Goal: Communication & Community: Participate in discussion

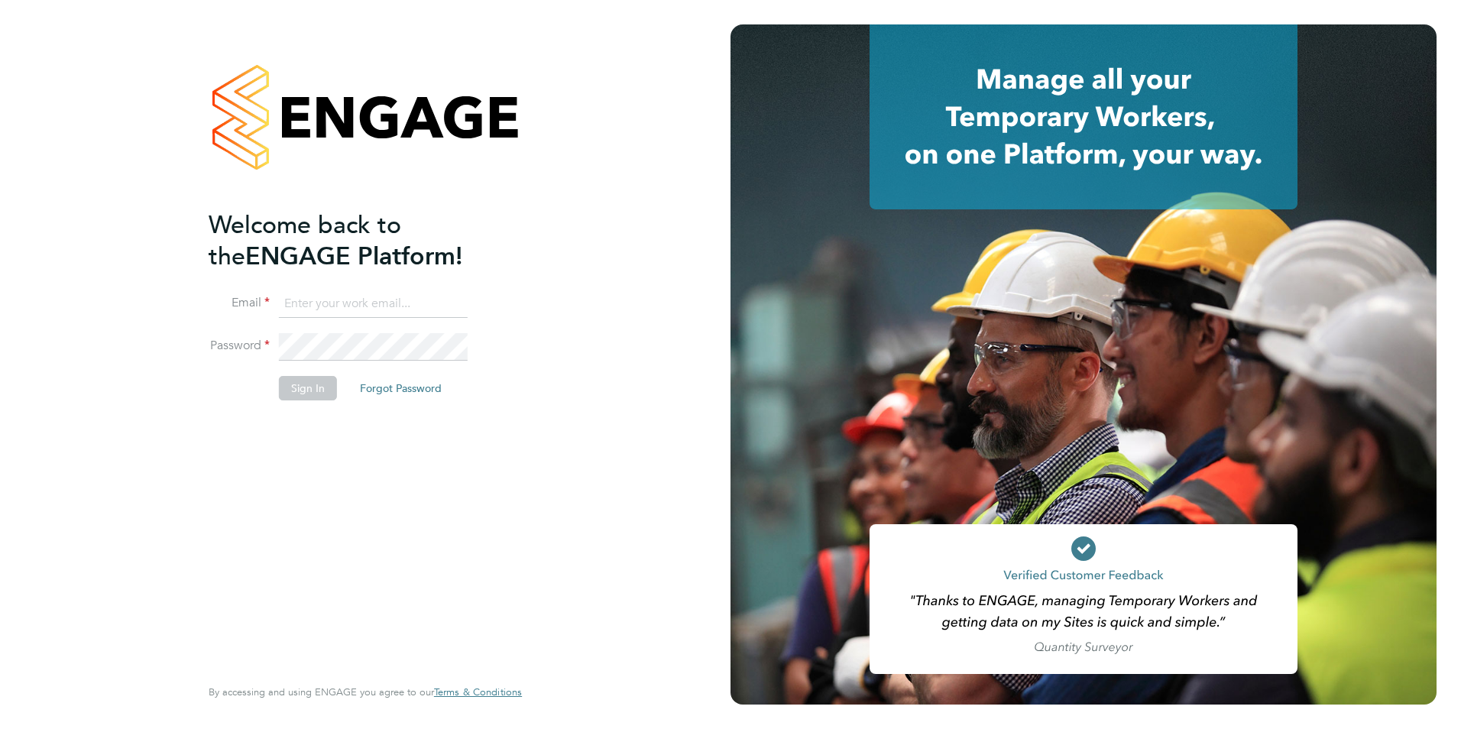
type input "[PERSON_NAME][EMAIL_ADDRESS][DOMAIN_NAME]"
click at [306, 385] on button "Sign In" at bounding box center [308, 388] width 58 height 24
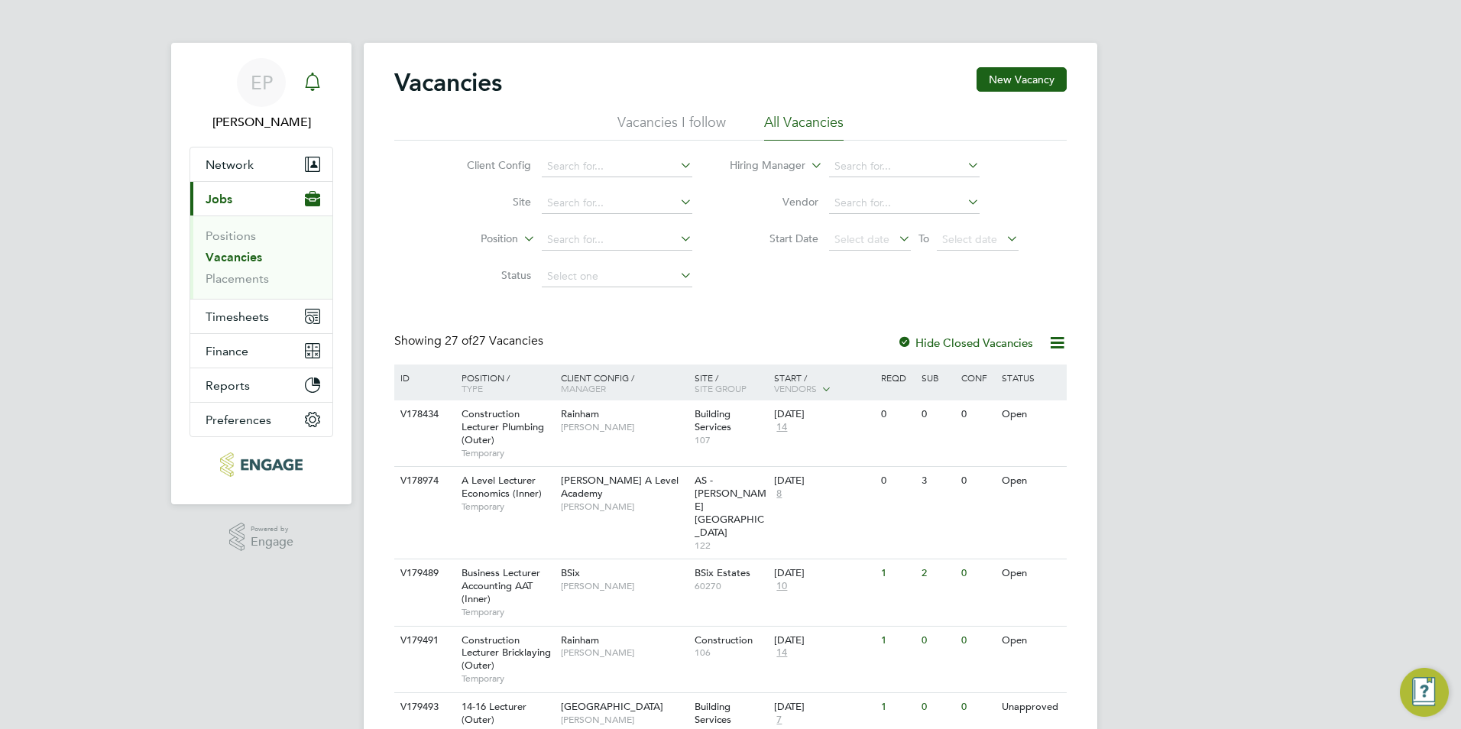
click at [310, 79] on icon "Main navigation" at bounding box center [312, 82] width 18 height 18
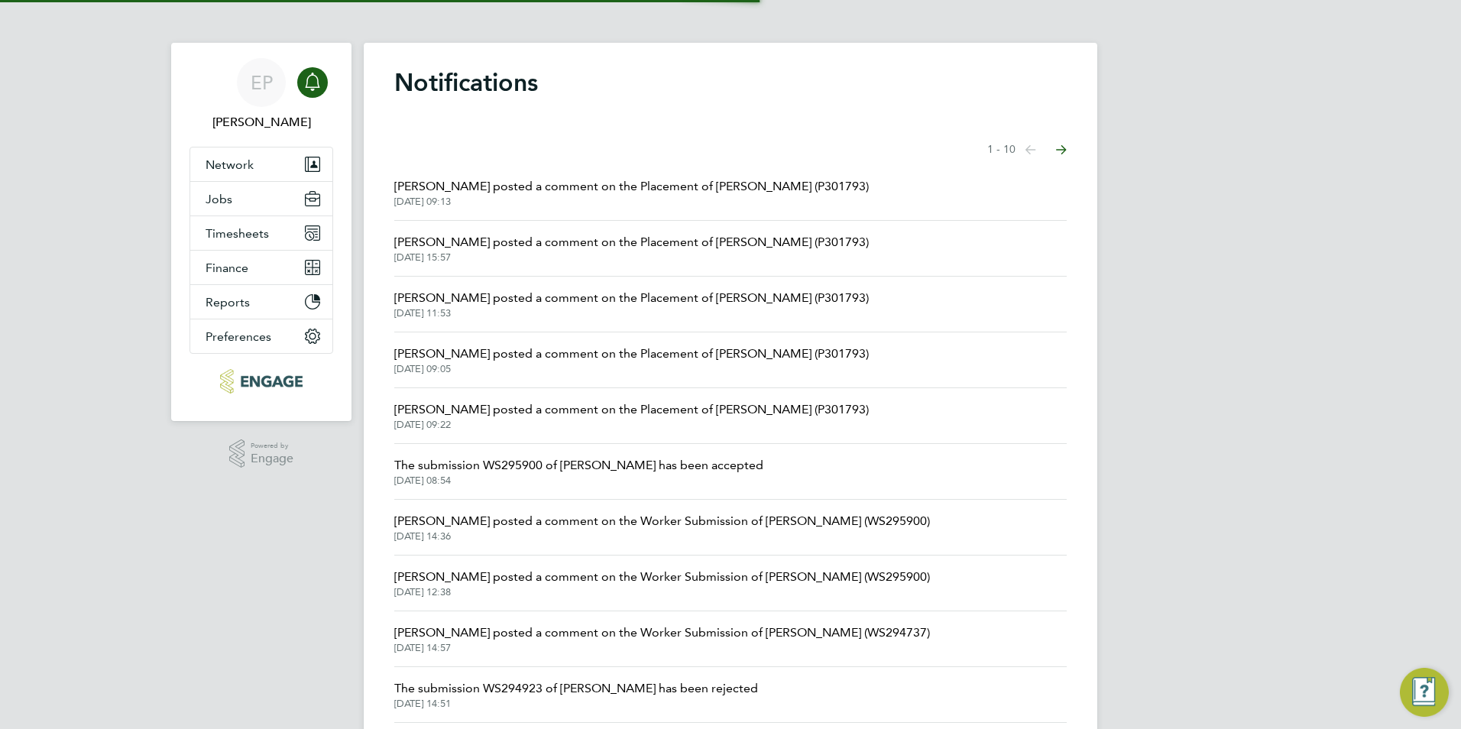
click at [656, 193] on span "[PERSON_NAME] posted a comment on the Placement of [PERSON_NAME] (P301793)" at bounding box center [631, 186] width 475 height 18
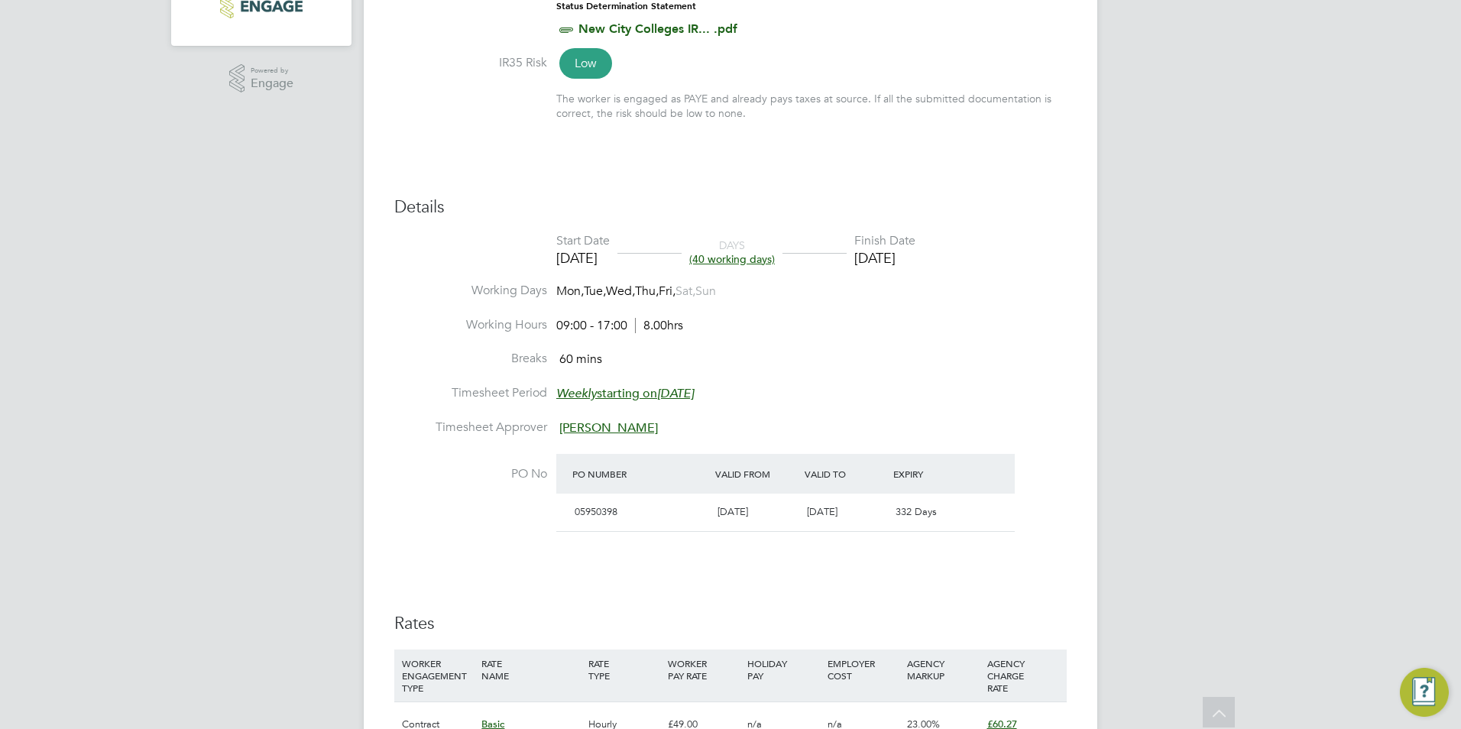
click at [580, 428] on span "[PERSON_NAME]" at bounding box center [608, 427] width 99 height 15
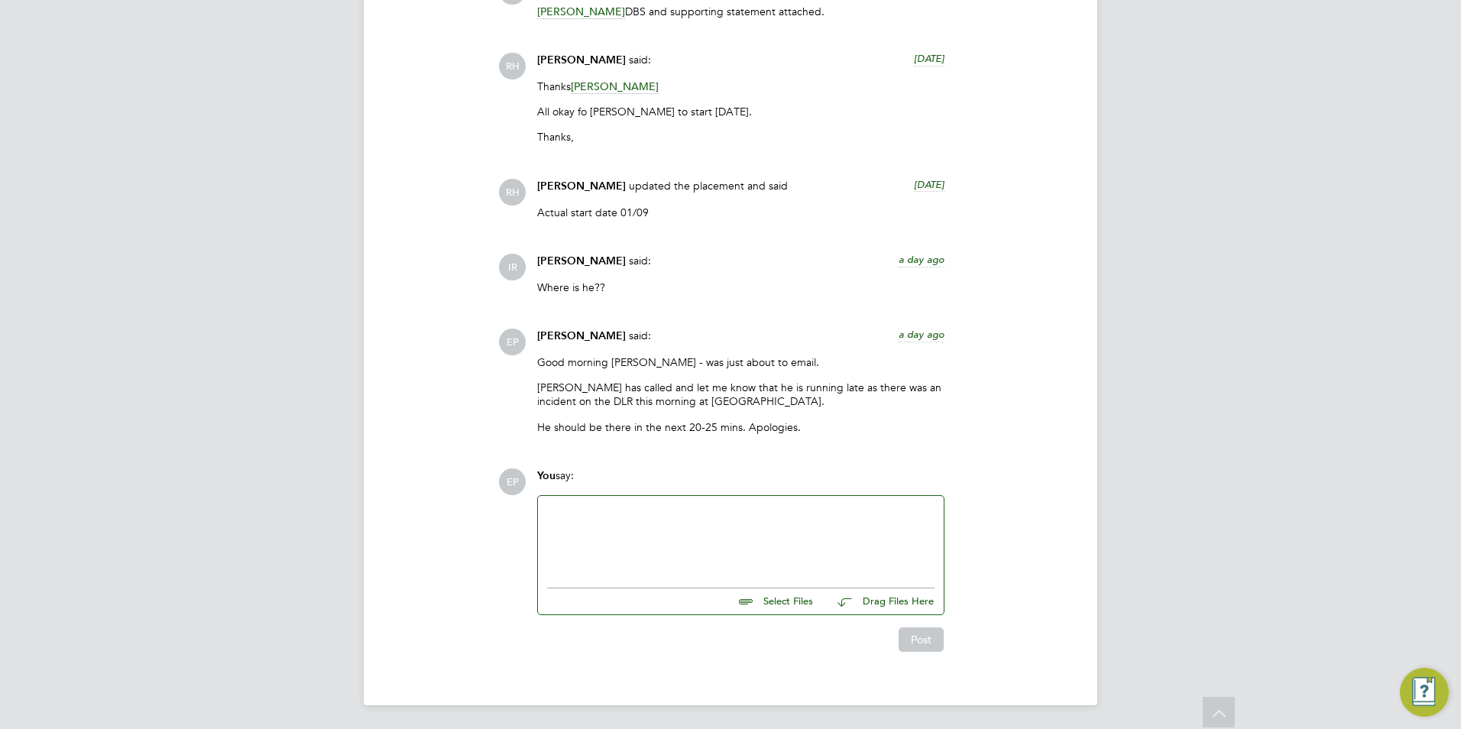
click at [608, 537] on div at bounding box center [740, 538] width 387 height 66
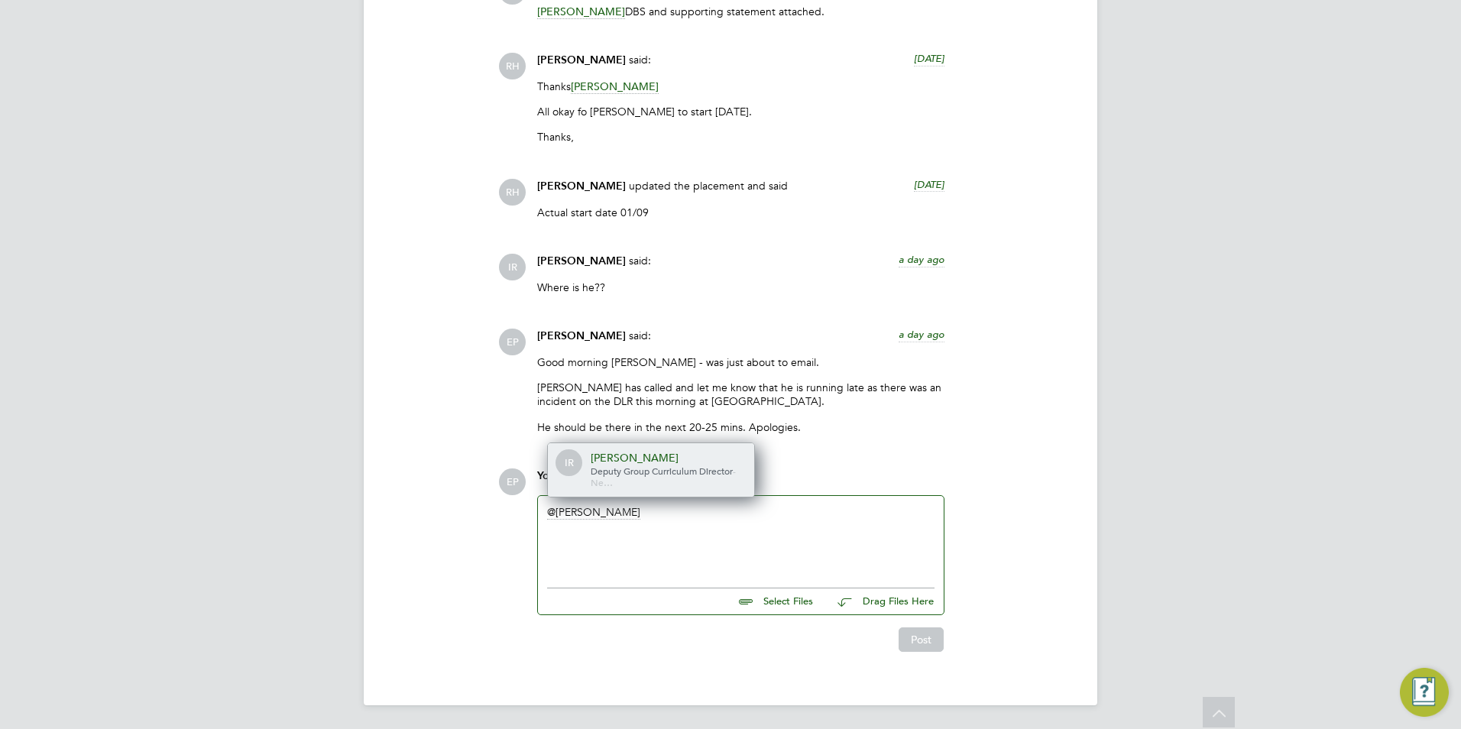
click at [667, 471] on span "Deputy Group Curriculum Director" at bounding box center [662, 471] width 142 height 12
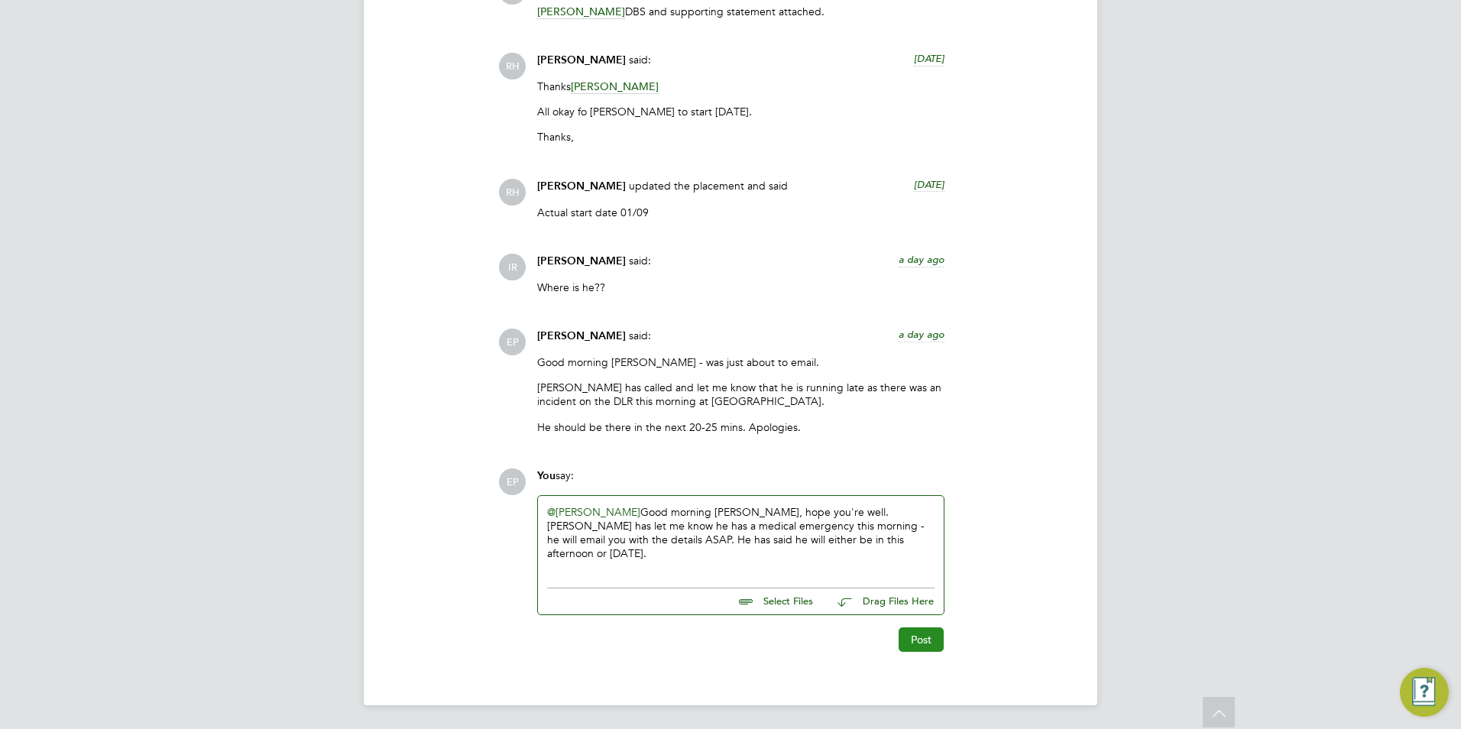
click at [914, 637] on button "Post" at bounding box center [921, 639] width 45 height 24
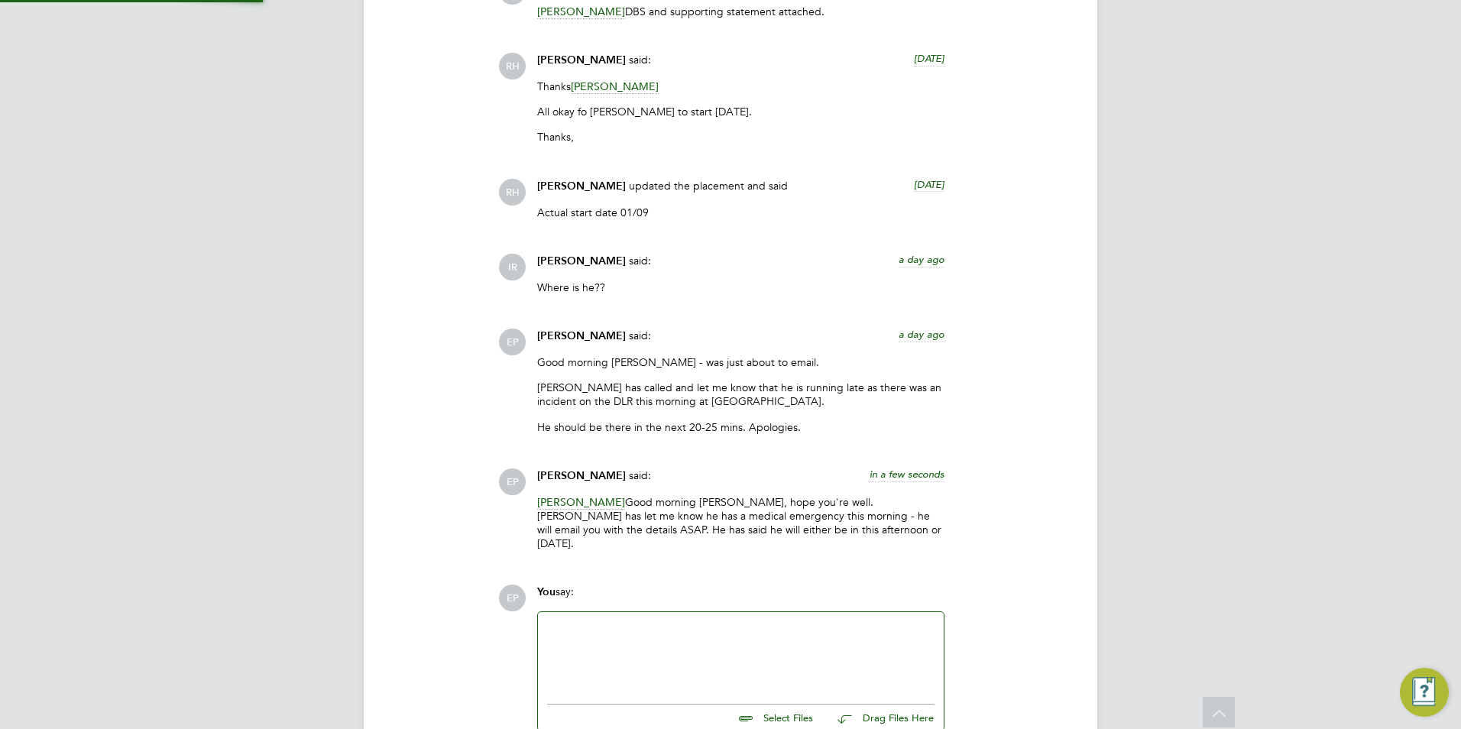
scroll to position [2226, 0]
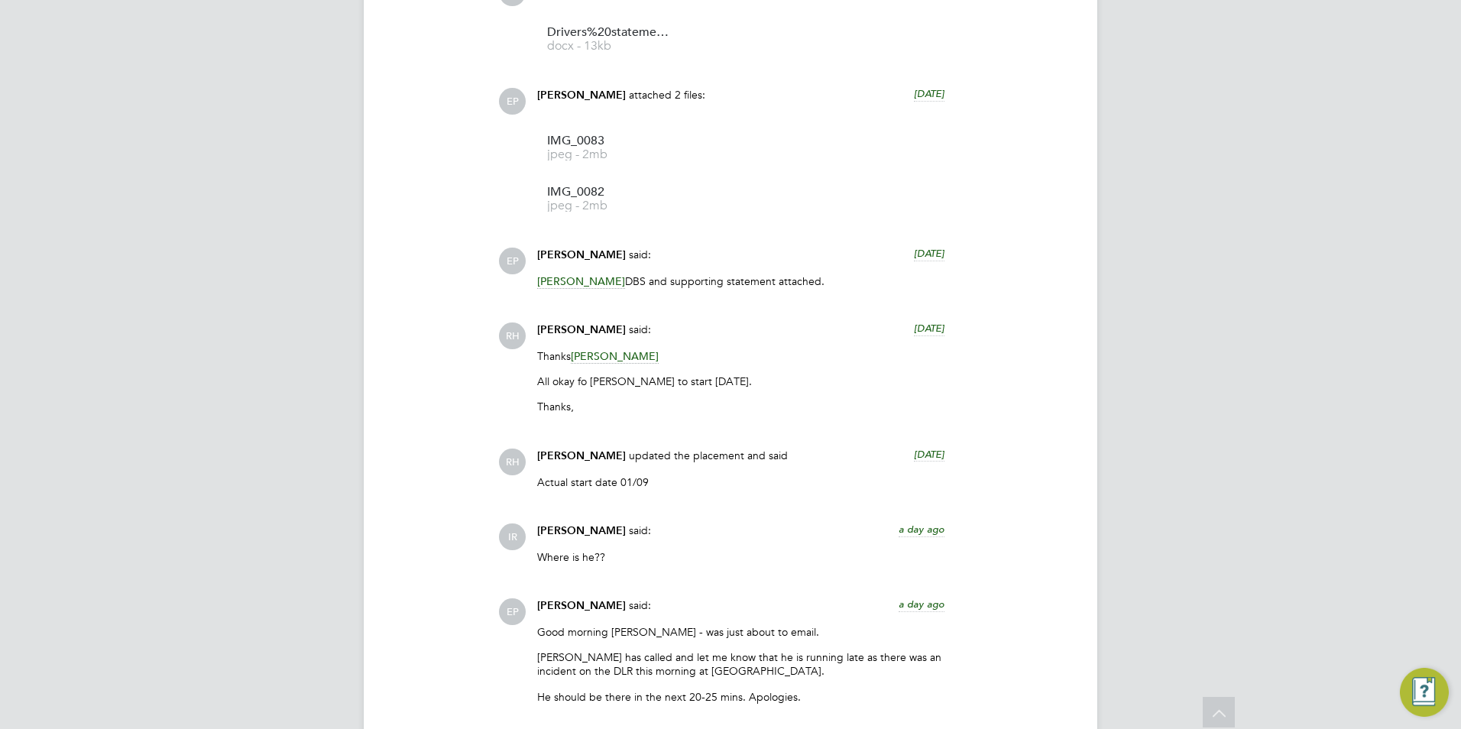
scroll to position [2063, 0]
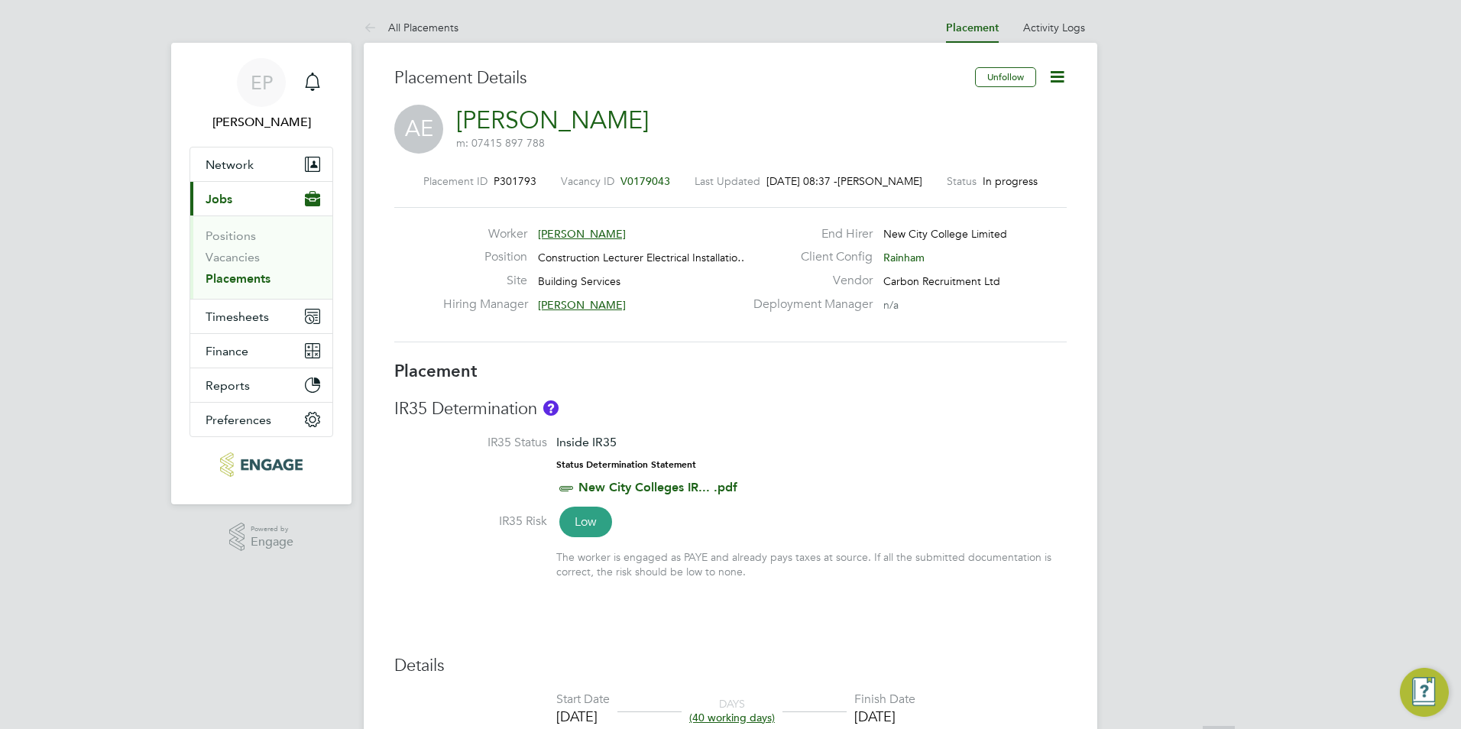
drag, startPoint x: 219, startPoint y: 364, endPoint x: 183, endPoint y: 99, distance: 267.6
click at [316, 89] on icon "Main navigation" at bounding box center [312, 82] width 18 height 18
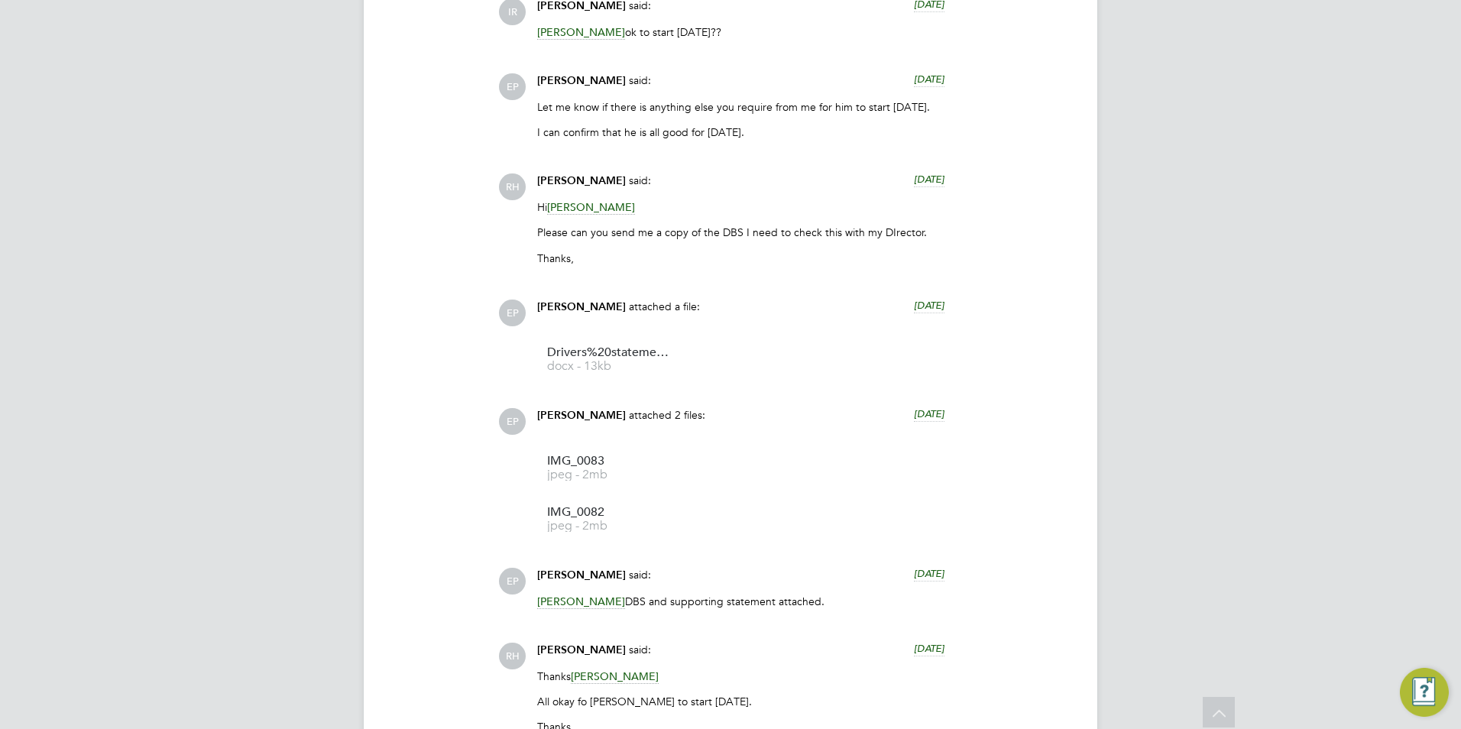
scroll to position [1987, 0]
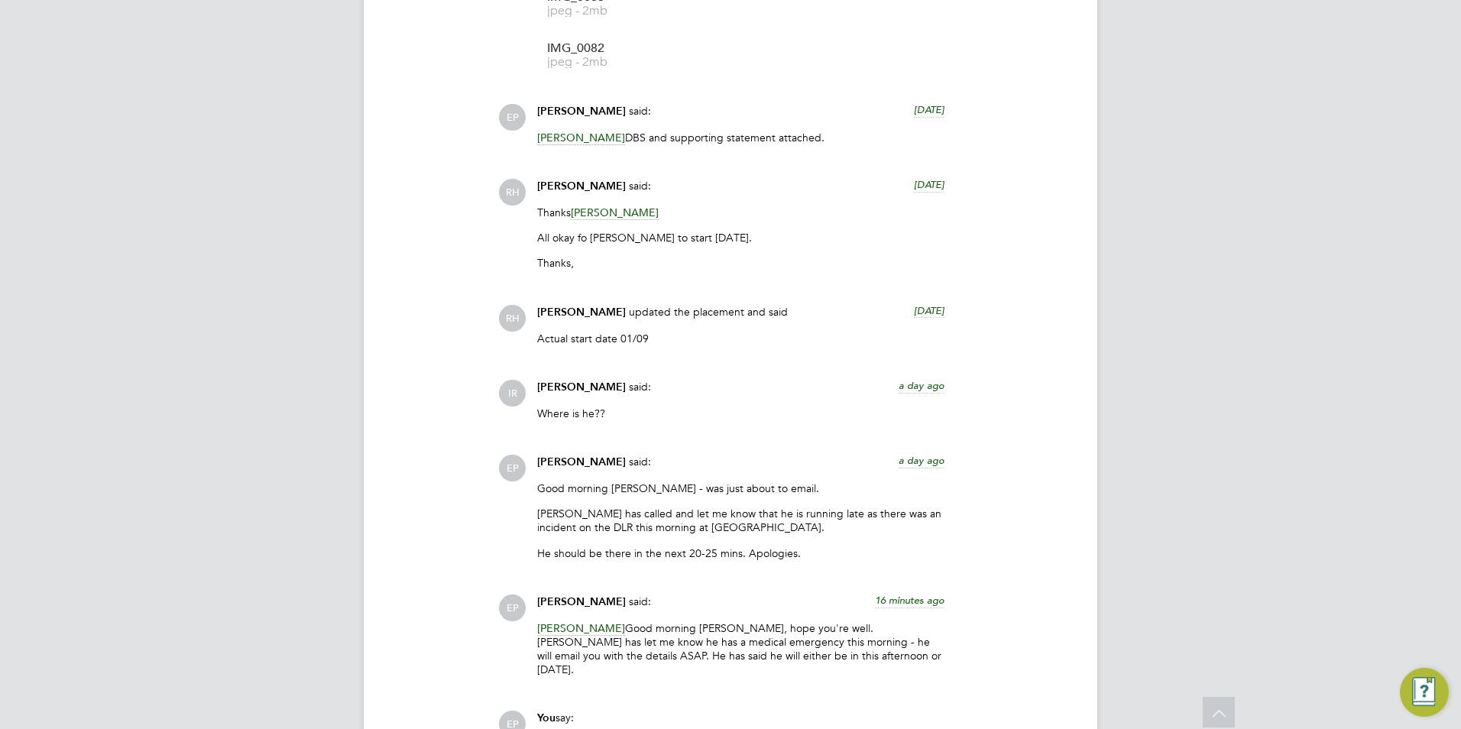
drag, startPoint x: 1195, startPoint y: 433, endPoint x: 1210, endPoint y: 199, distance: 235.1
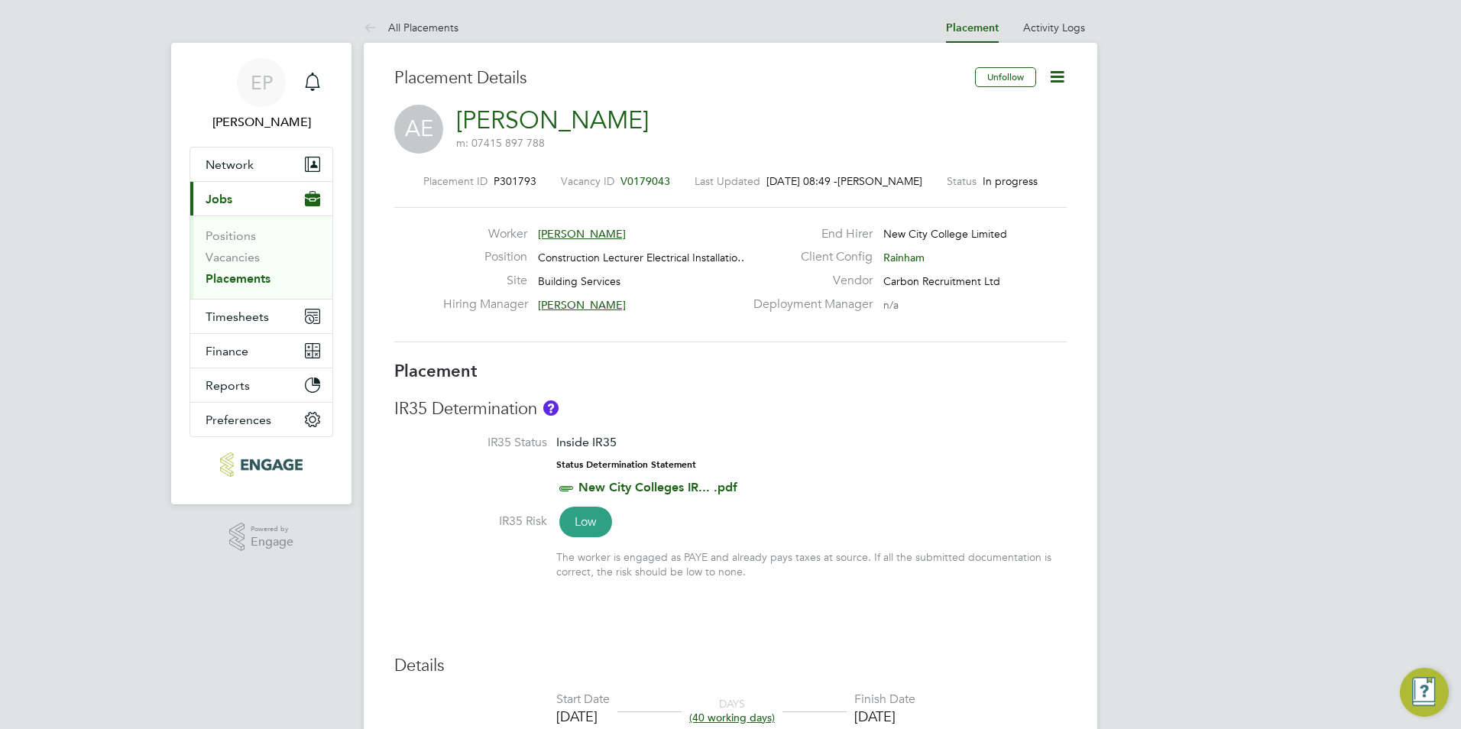
drag, startPoint x: 1229, startPoint y: 241, endPoint x: 1260, endPoint y: 76, distance: 168.0
click at [895, 177] on span "[PERSON_NAME]" at bounding box center [880, 181] width 85 height 14
click at [896, 178] on span "[PERSON_NAME]" at bounding box center [880, 181] width 85 height 14
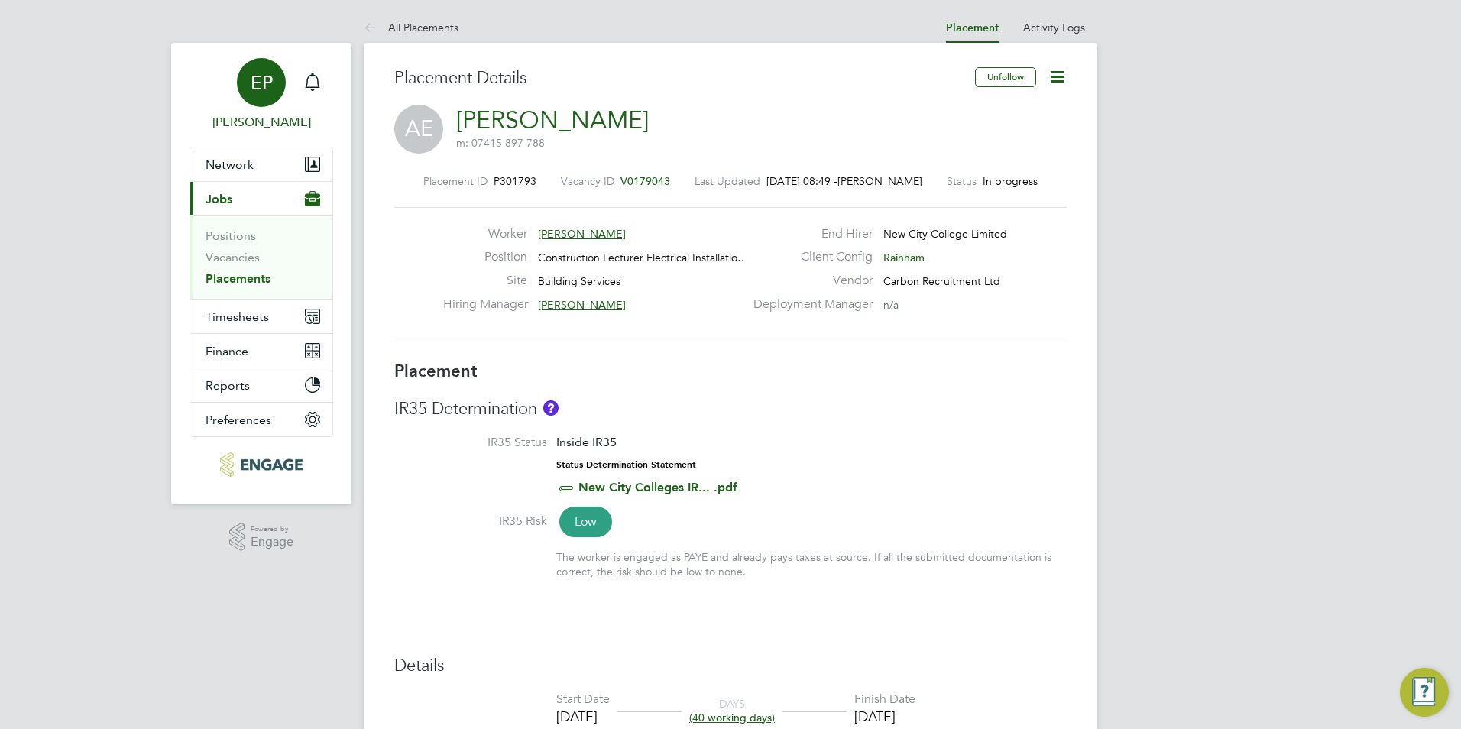
click at [256, 88] on span "EP" at bounding box center [262, 83] width 22 height 20
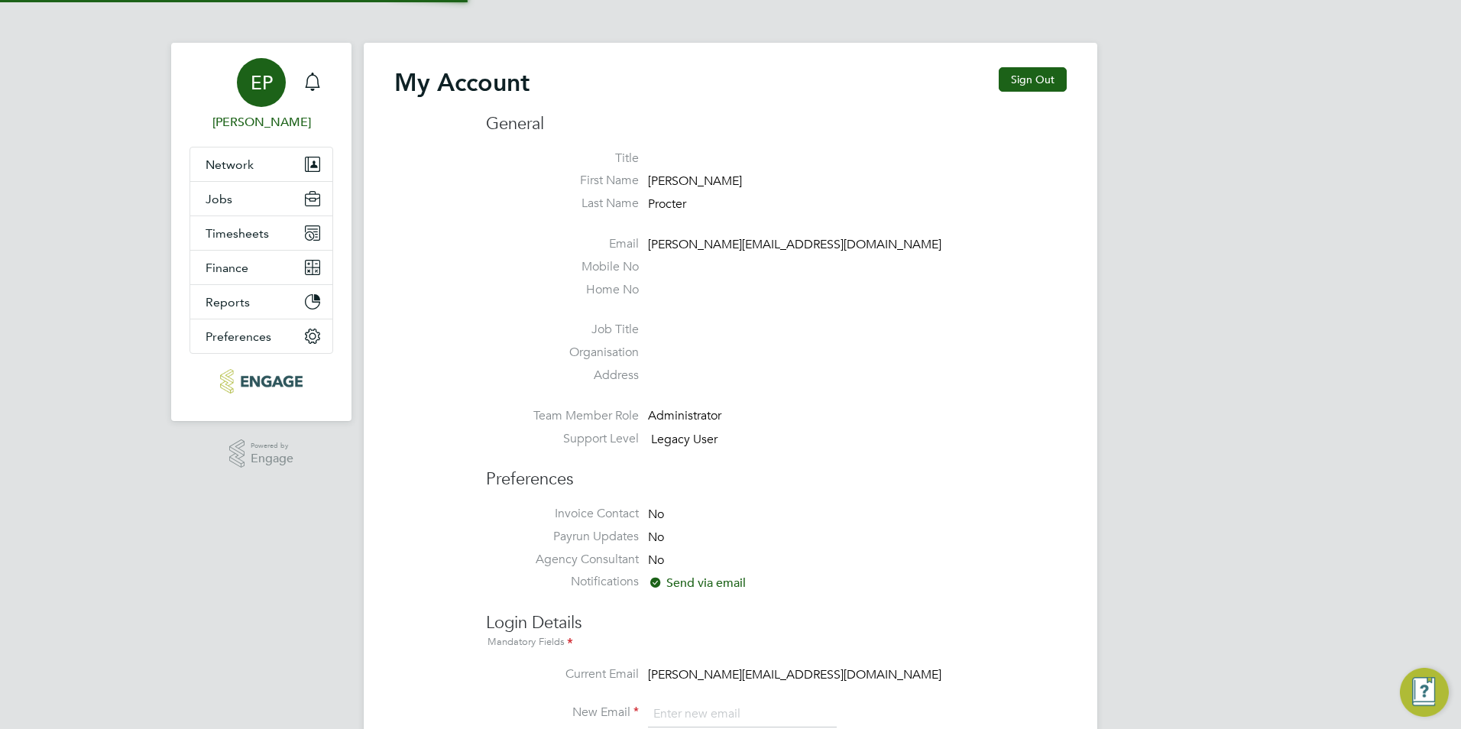
type input "emma@carbonrecruitment.co.uk"
click at [315, 83] on icon "Main navigation" at bounding box center [312, 82] width 18 height 18
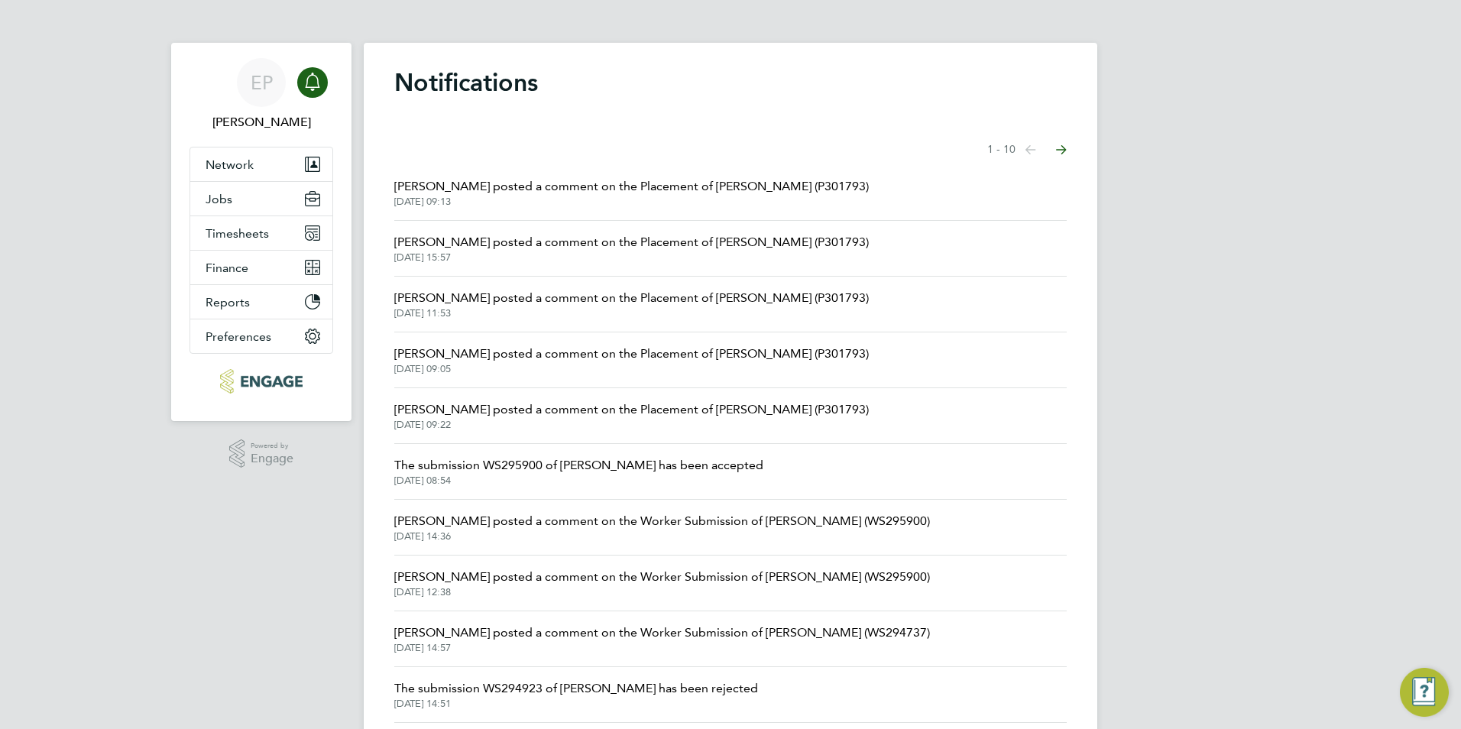
click at [610, 203] on span "01 Sep 2025, 09:13" at bounding box center [631, 202] width 475 height 12
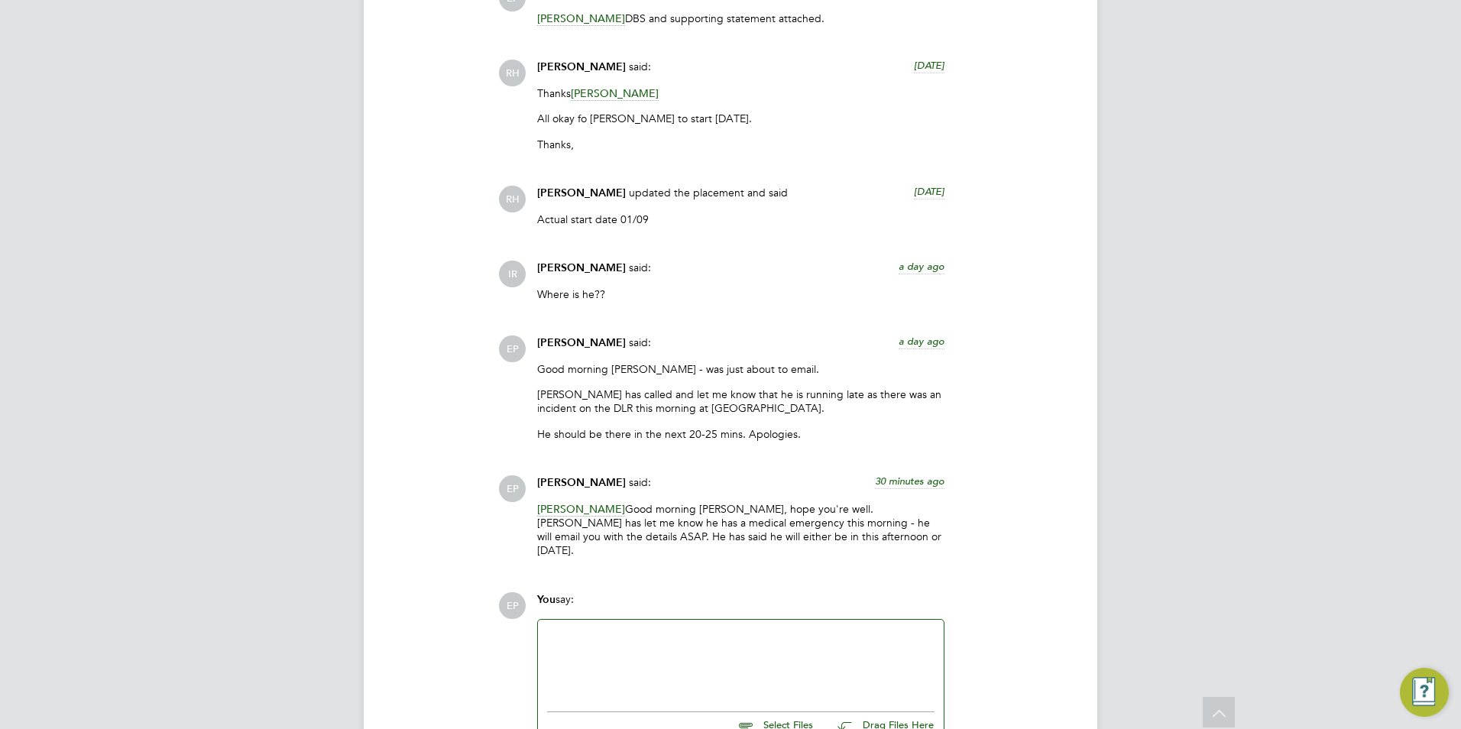
scroll to position [3133, 0]
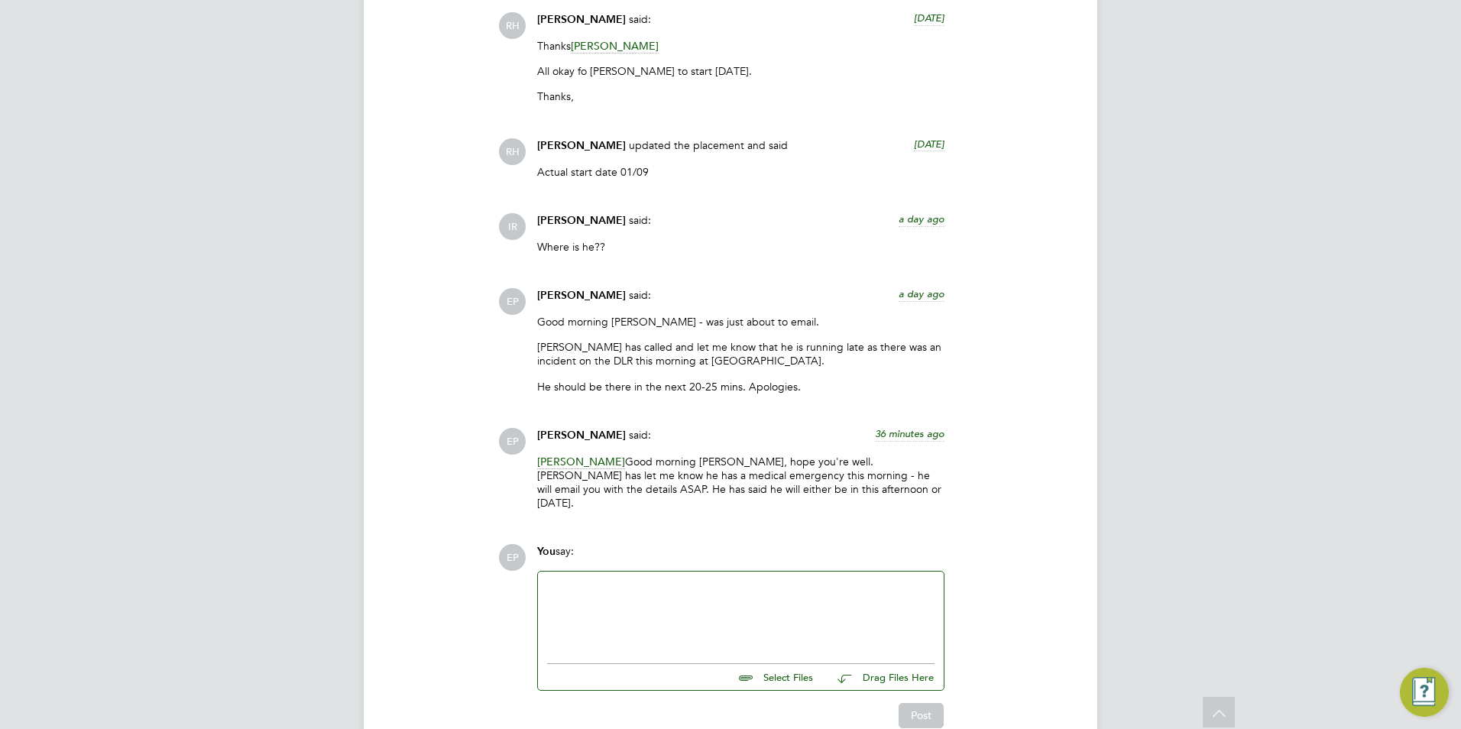
scroll to position [2226, 0]
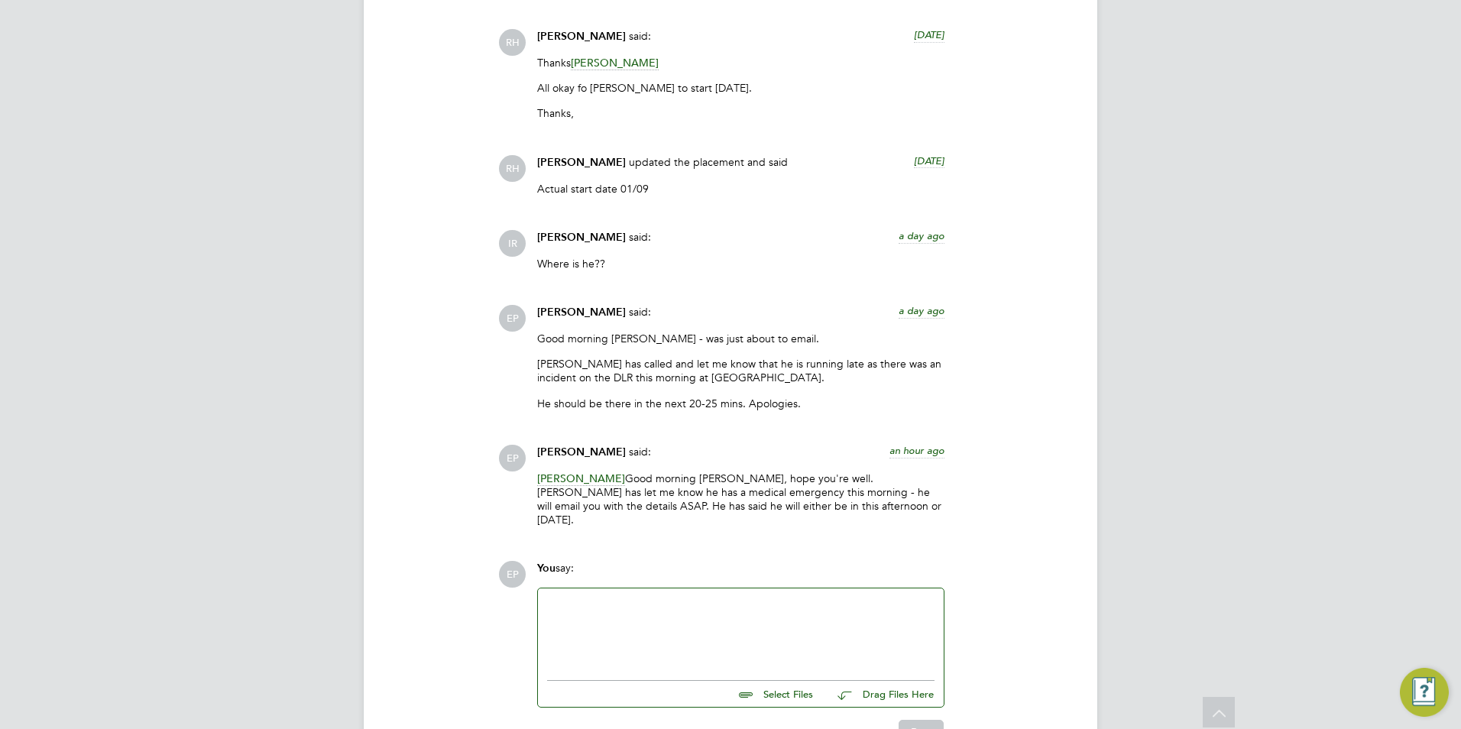
scroll to position [2226, 0]
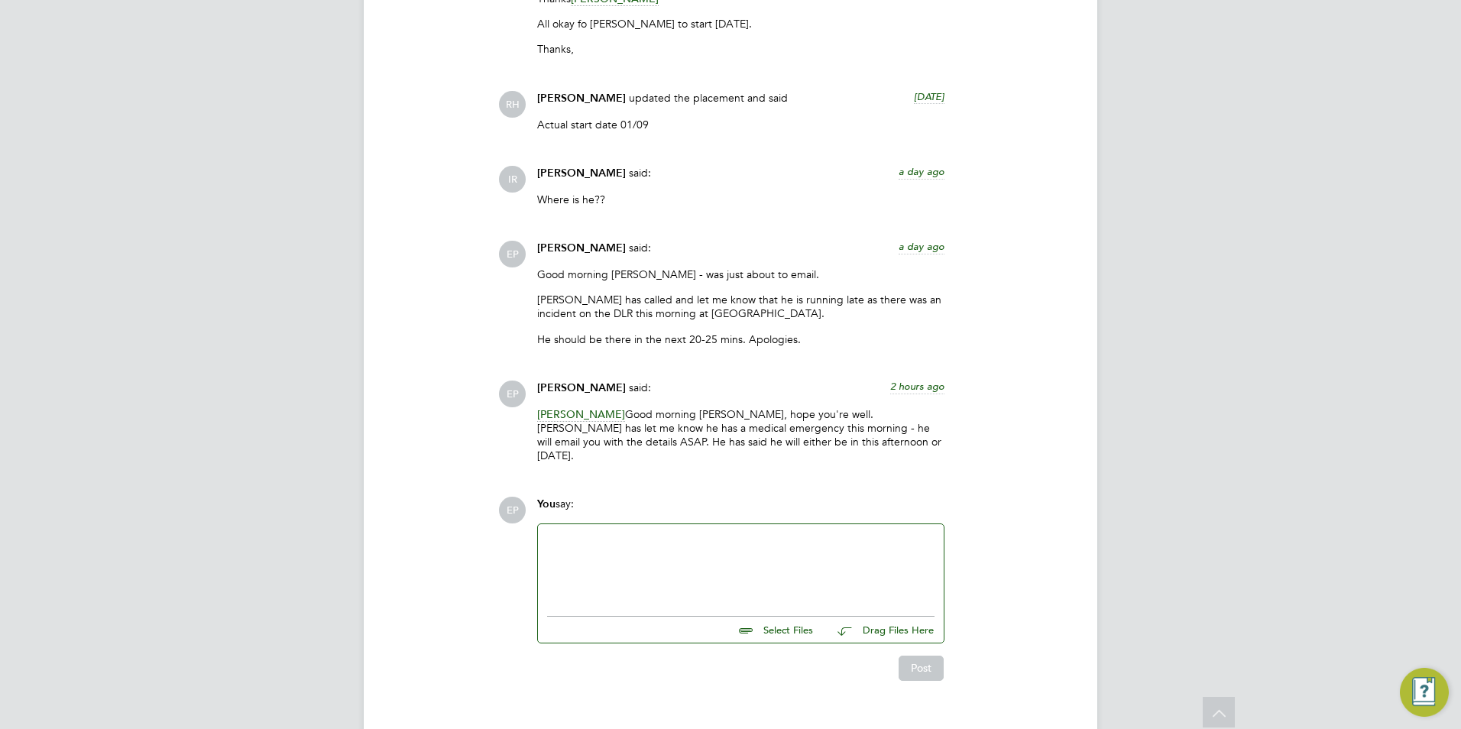
scroll to position [2226, 0]
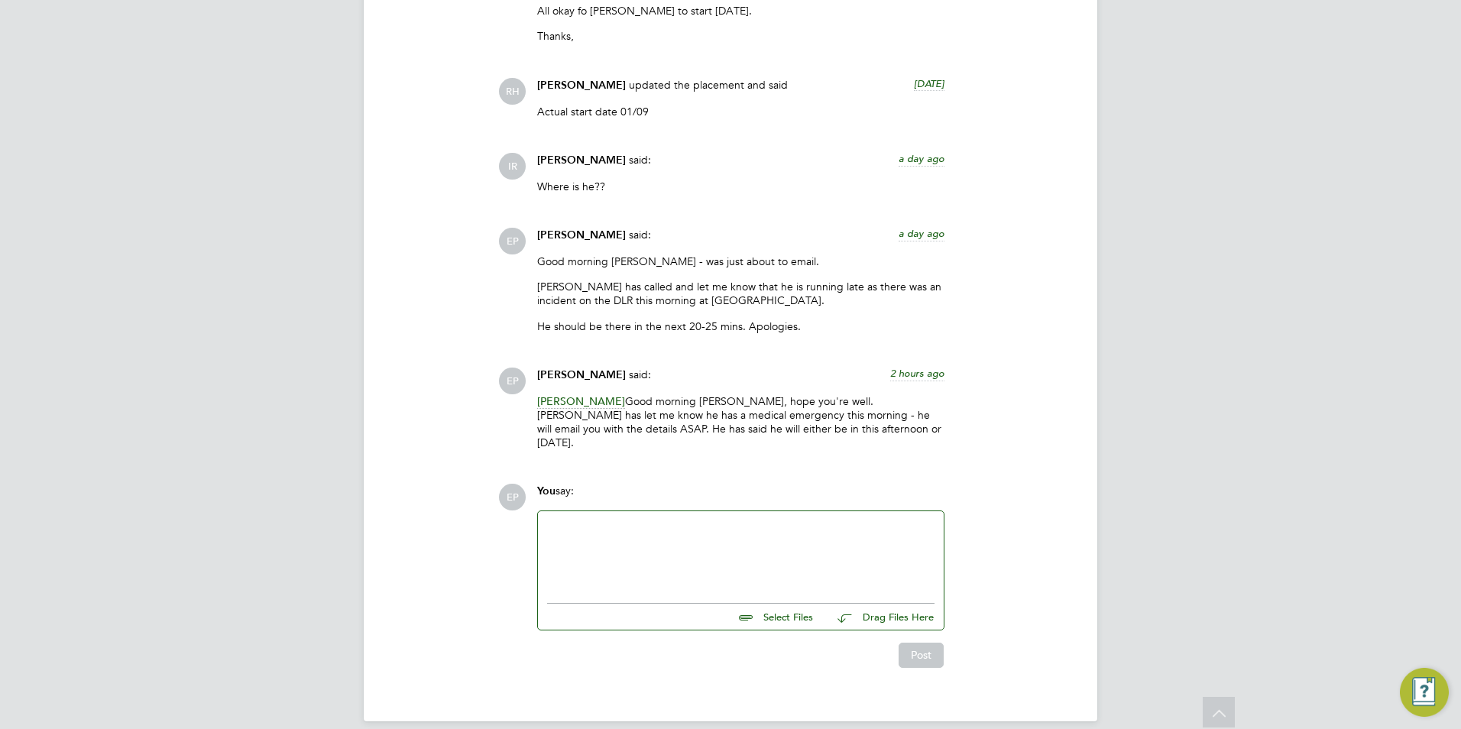
scroll to position [2226, 0]
